Goal: Information Seeking & Learning: Learn about a topic

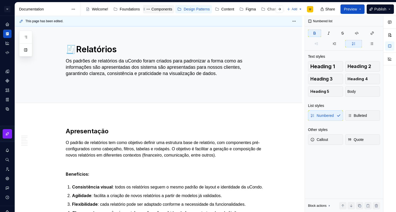
scroll to position [1257, 0]
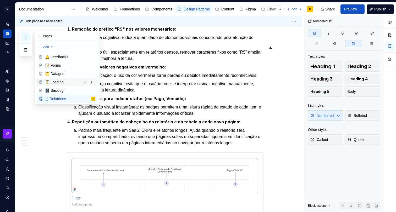
click at [61, 81] on div "⏳ Loading" at bounding box center [54, 82] width 19 height 5
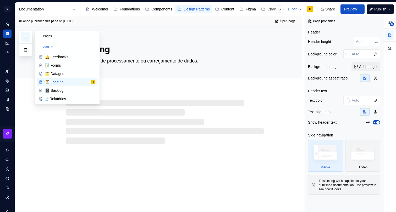
click at [26, 39] on icon "button" at bounding box center [26, 37] width 4 height 4
click at [59, 73] on div "🗂️ Datagrid" at bounding box center [54, 73] width 19 height 5
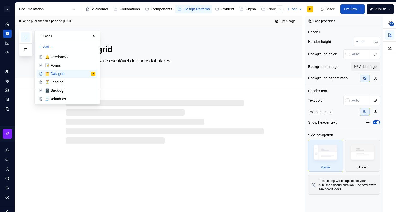
click at [161, 59] on textarea "Exibição interativa e escalável de dados tabulares." at bounding box center [164, 61] width 198 height 8
click at [94, 36] on button "button" at bounding box center [94, 35] width 7 height 7
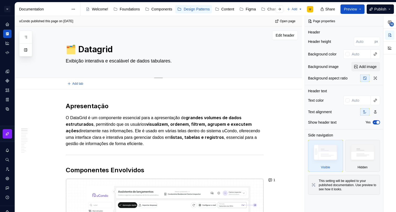
click at [100, 58] on textarea "Exibição interativa e escalável de dados tabulares." at bounding box center [164, 61] width 198 height 8
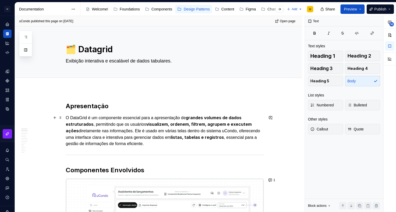
click at [136, 129] on p "O DataGrid é um componente essencial para a apresentação de grandes volumes de …" at bounding box center [165, 131] width 198 height 32
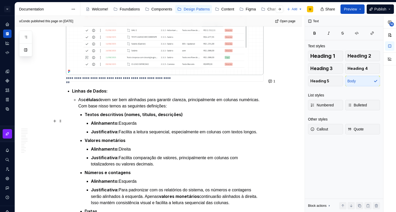
scroll to position [1019, 0]
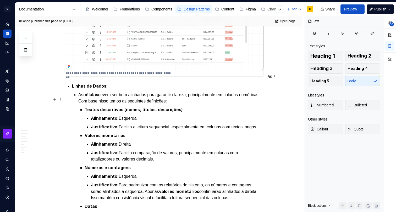
click at [178, 107] on strong "Textos descritivos (nomes, títulos, descrições)" at bounding box center [134, 109] width 98 height 5
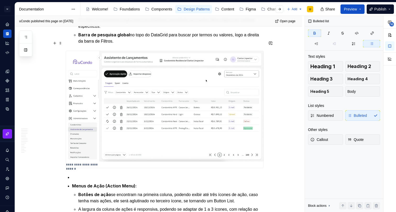
scroll to position [1393, 0]
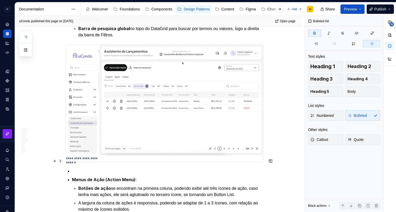
click at [82, 168] on p at bounding box center [168, 171] width 192 height 6
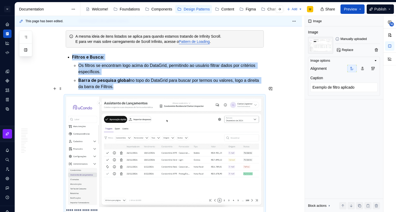
scroll to position [1330, 0]
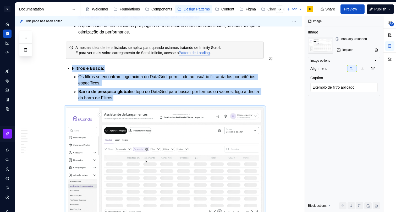
click at [137, 91] on div "Apresentação O DataGrid é um componente essencial para a apresentação de grande…" at bounding box center [165, 87] width 198 height 2631
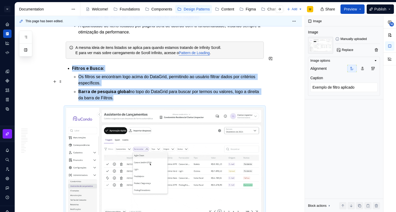
click at [137, 89] on p "Barra de pesquisa global no topo do DataGrid para buscar por termos ou valores,…" at bounding box center [170, 94] width 185 height 13
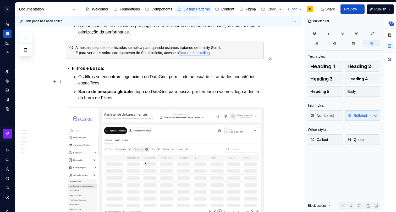
type textarea "*"
